Goal: Use online tool/utility: Utilize a website feature to perform a specific function

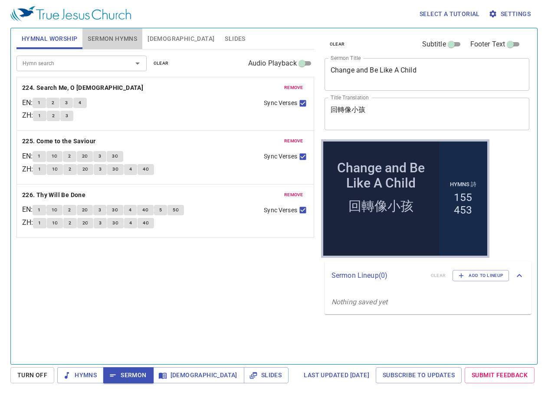
click at [118, 40] on span "Sermon Hymns" at bounding box center [112, 38] width 49 height 11
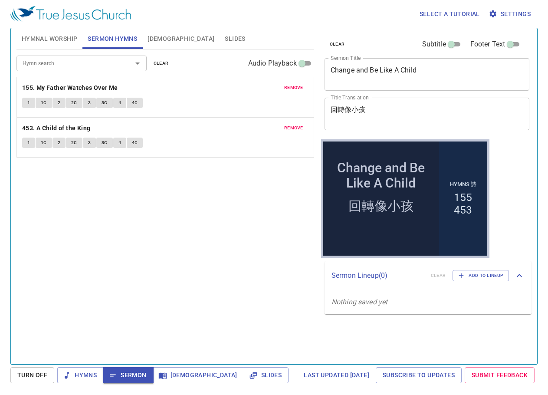
click at [34, 377] on span "Turn Off" at bounding box center [32, 375] width 30 height 11
click at [86, 370] on span "Hymns" at bounding box center [80, 375] width 33 height 11
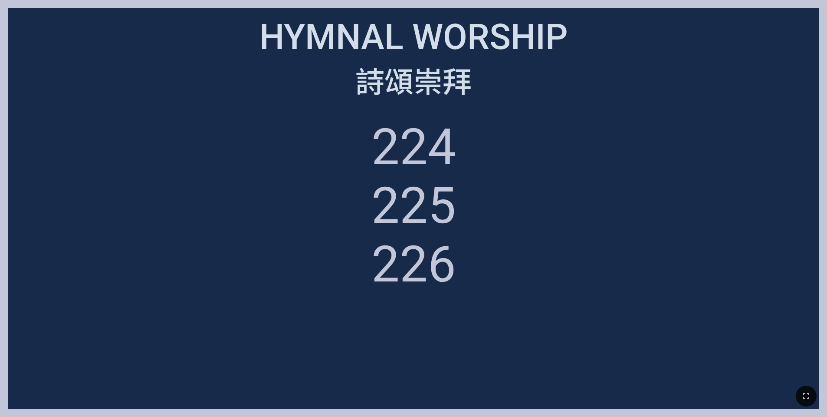
click at [660, 168] on ol "224 225 226" at bounding box center [413, 255] width 794 height 274
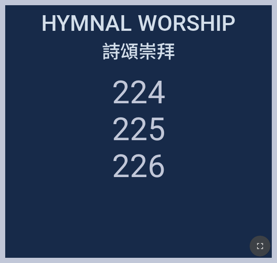
drag, startPoint x: 261, startPoint y: 243, endPoint x: 261, endPoint y: 272, distance: 28.2
click at [261, 243] on icon "button" at bounding box center [260, 246] width 6 height 6
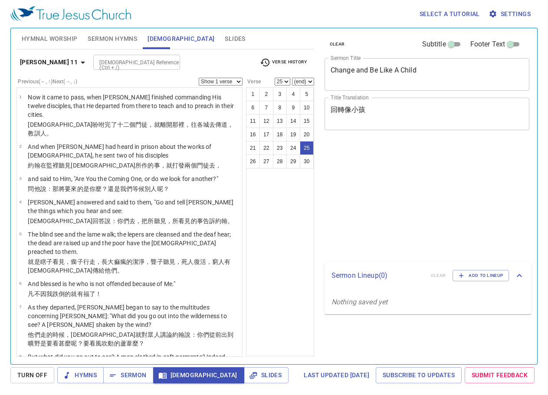
select select "25"
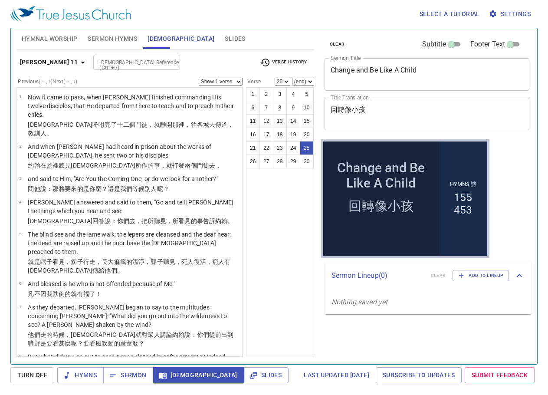
scroll to position [806, 0]
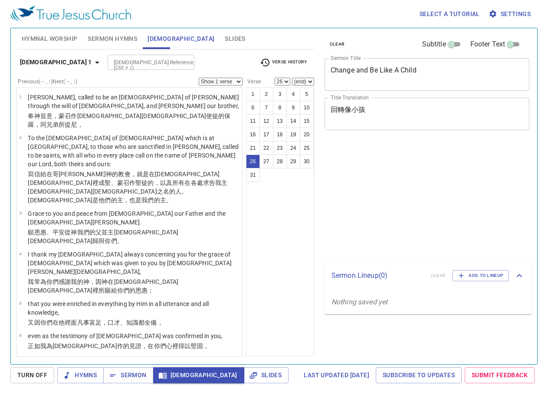
select select "26"
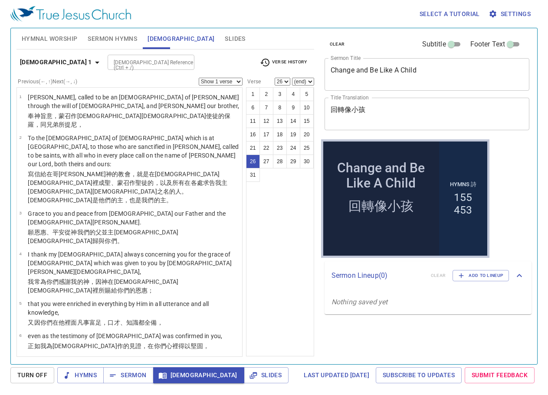
scroll to position [753, 0]
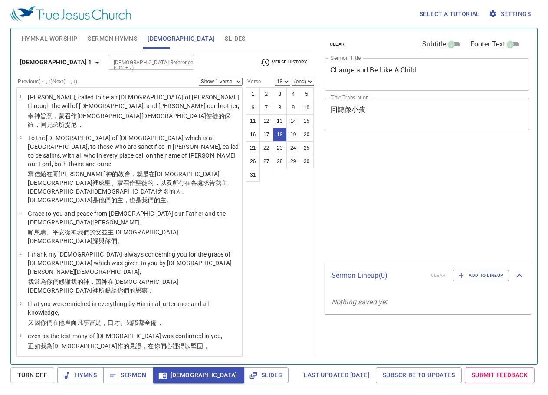
select select "18"
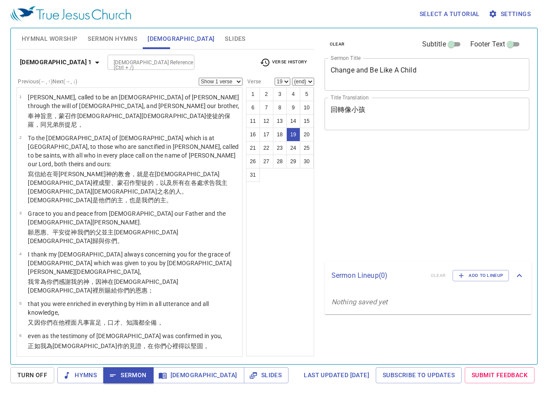
select select "19"
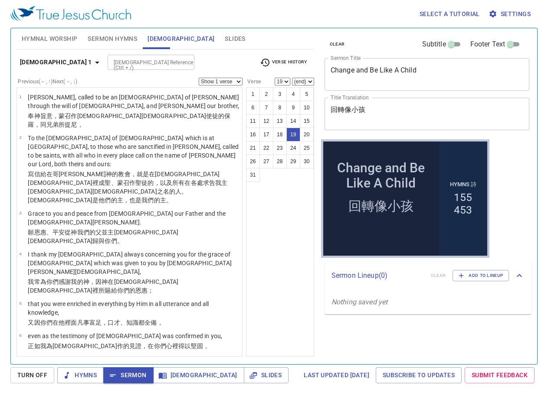
click at [69, 59] on b "1 Corinthians 1" at bounding box center [56, 62] width 72 height 11
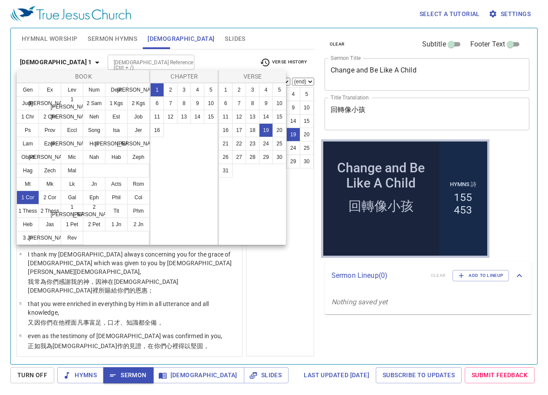
scroll to position [647, 0]
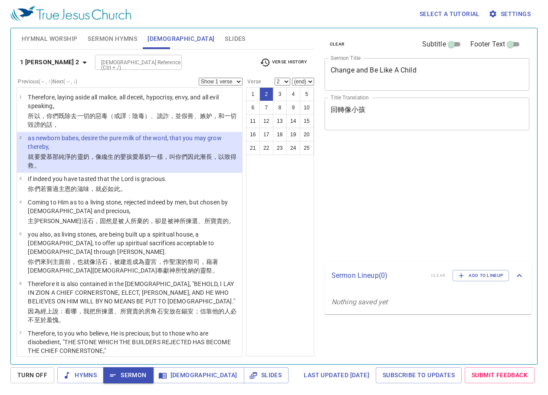
select select "2"
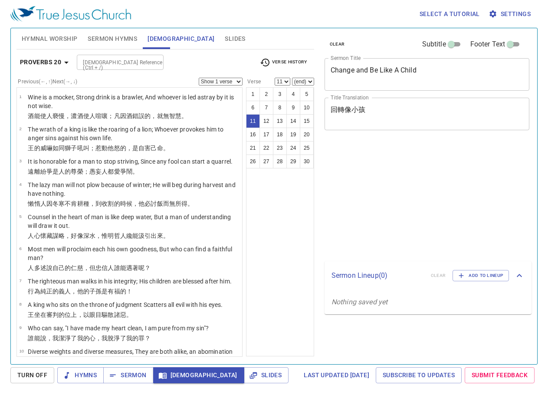
select select "11"
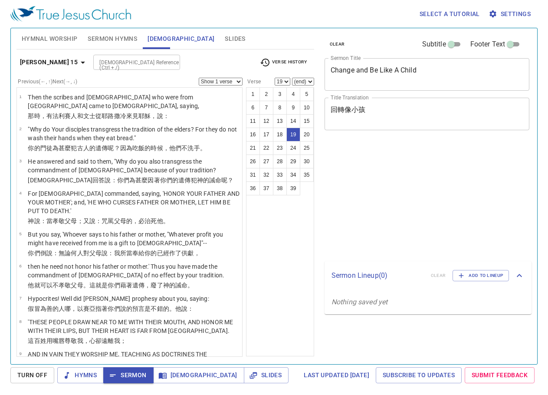
select select "19"
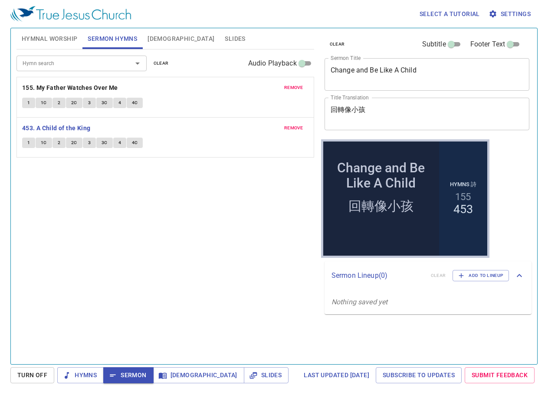
drag, startPoint x: 0, startPoint y: 0, endPoint x: 27, endPoint y: 141, distance: 144.0
click at [27, 141] on span "1" at bounding box center [28, 143] width 3 height 8
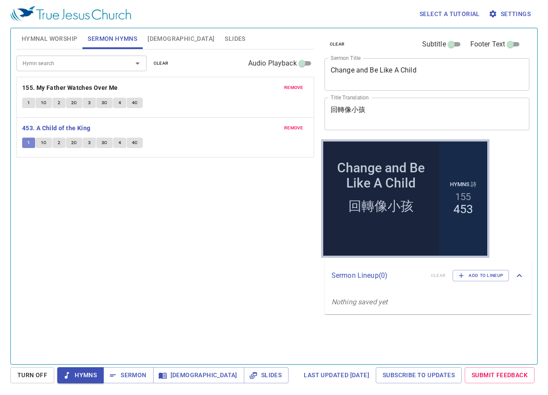
click at [27, 141] on span "1" at bounding box center [28, 143] width 3 height 8
